Goal: Check status: Check status

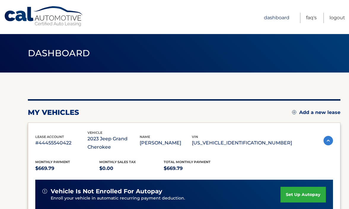
click at [268, 16] on link "Dashboard" at bounding box center [276, 18] width 25 height 10
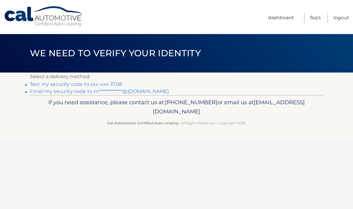
click at [130, 92] on link "**********" at bounding box center [99, 92] width 139 height 6
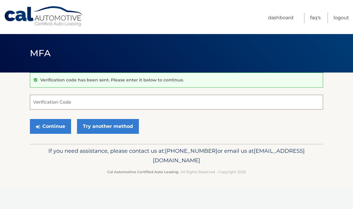
click at [123, 102] on input "Verification Code" at bounding box center [176, 102] width 293 height 15
click at [120, 101] on input "Verification Code" at bounding box center [176, 102] width 293 height 15
type input "455432"
click at [66, 127] on button "Continue" at bounding box center [50, 126] width 41 height 15
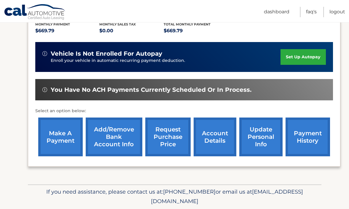
scroll to position [158, 0]
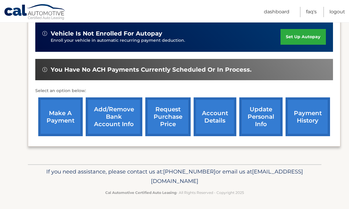
click at [222, 119] on link "account details" at bounding box center [214, 116] width 43 height 39
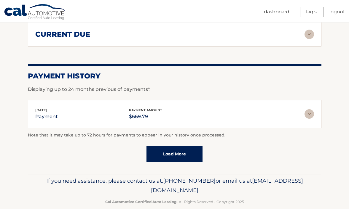
scroll to position [444, 0]
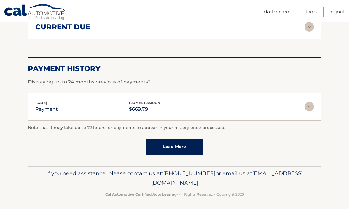
click at [309, 109] on img at bounding box center [308, 106] width 9 height 9
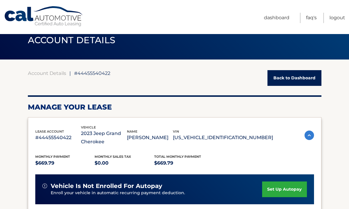
scroll to position [16, 0]
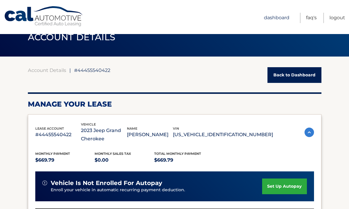
click at [285, 18] on link "Dashboard" at bounding box center [276, 18] width 25 height 10
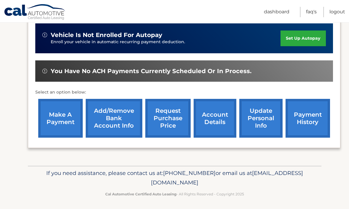
scroll to position [158, 0]
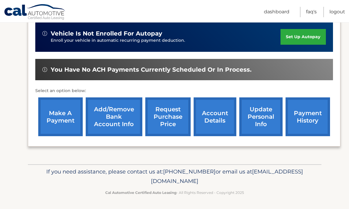
click at [307, 109] on link "payment history" at bounding box center [307, 116] width 44 height 39
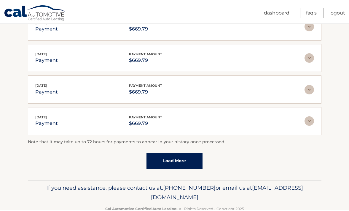
scroll to position [179, 0]
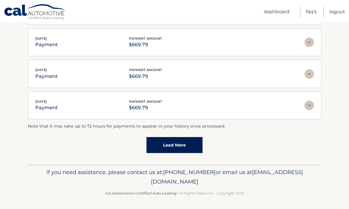
click at [190, 142] on link "Load More" at bounding box center [174, 145] width 56 height 16
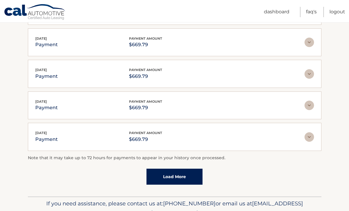
click at [307, 40] on img at bounding box center [308, 42] width 9 height 9
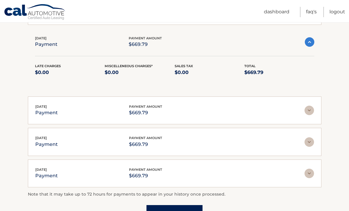
click at [307, 40] on img at bounding box center [308, 41] width 9 height 9
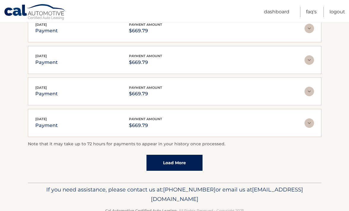
scroll to position [193, 0]
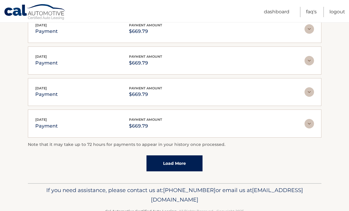
click at [160, 162] on link "Load More" at bounding box center [174, 163] width 56 height 16
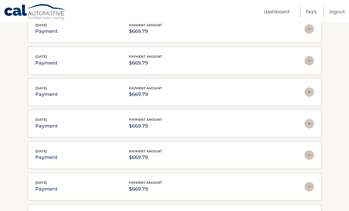
click at [338, 134] on section "Account Details | #44455540422 Back to Dashboard Payment History Displaying up …" at bounding box center [174, 110] width 349 height 461
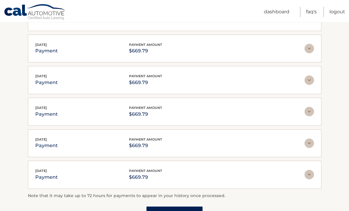
scroll to position [311, 0]
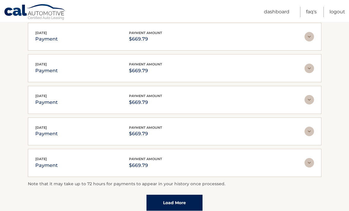
click at [176, 204] on link "Load More" at bounding box center [174, 203] width 56 height 16
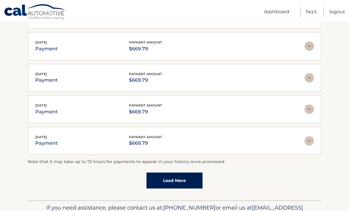
scroll to position [493, 0]
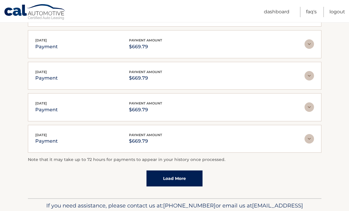
click at [172, 181] on link "Load More" at bounding box center [174, 179] width 56 height 16
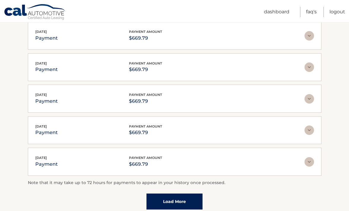
scroll to position [623, 0]
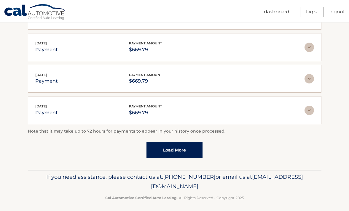
scroll to position [679, 0]
click at [186, 144] on link "Load More" at bounding box center [174, 150] width 56 height 16
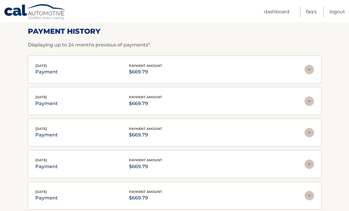
scroll to position [92, 0]
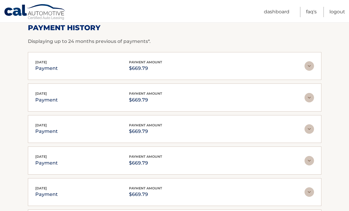
scroll to position [97, 0]
